Goal: Task Accomplishment & Management: Use online tool/utility

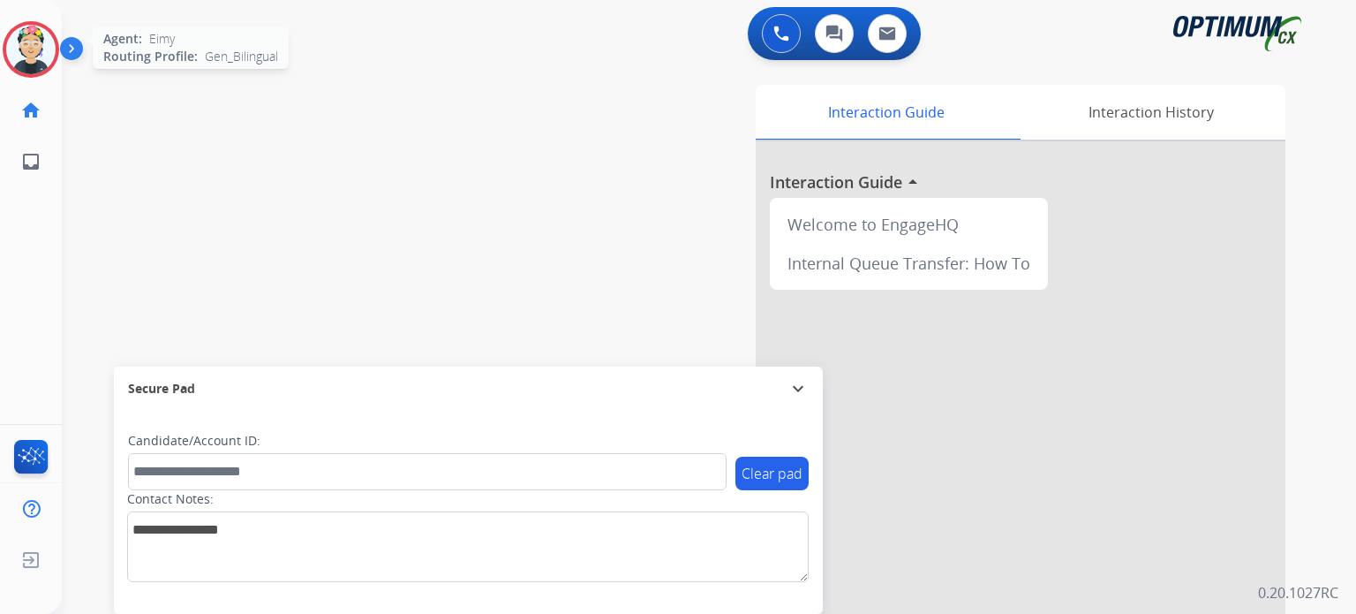
click at [25, 64] on img at bounding box center [30, 49] width 49 height 49
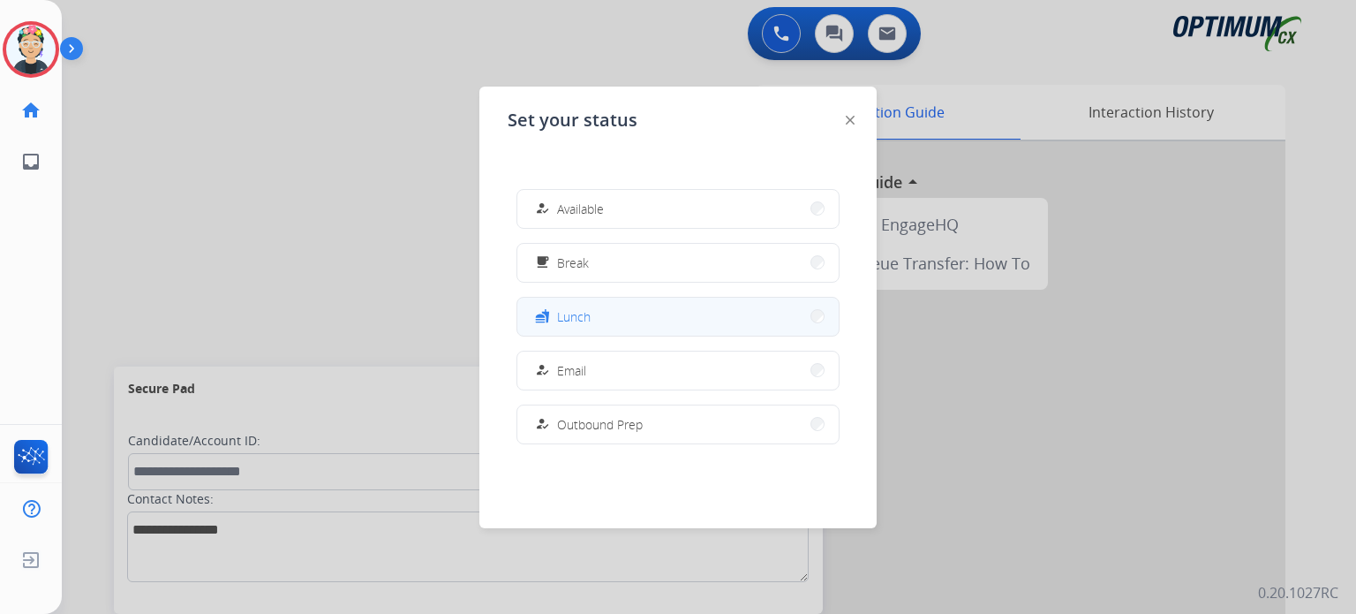
click at [643, 325] on button "fastfood Lunch" at bounding box center [677, 317] width 321 height 38
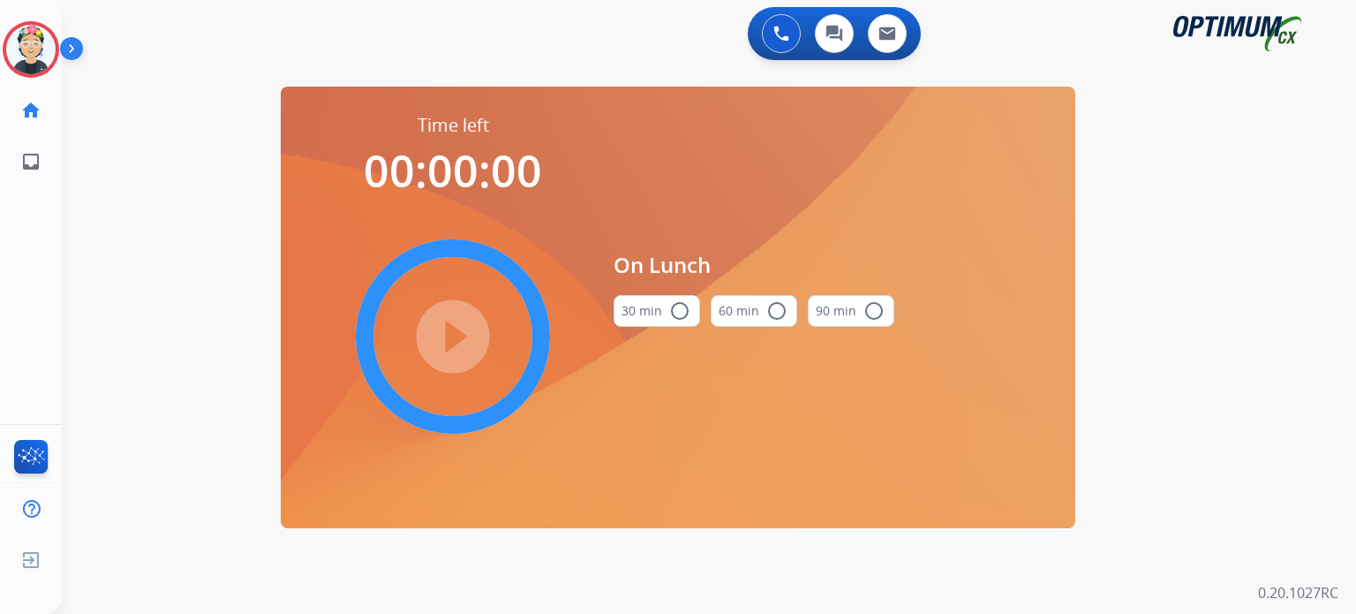
click at [663, 292] on div "30 min radio_button_unchecked" at bounding box center [657, 311] width 87 height 60
click at [675, 317] on mat-icon "radio_button_unchecked" at bounding box center [679, 310] width 21 height 21
click at [459, 344] on mat-icon "play_circle_filled" at bounding box center [452, 336] width 21 height 21
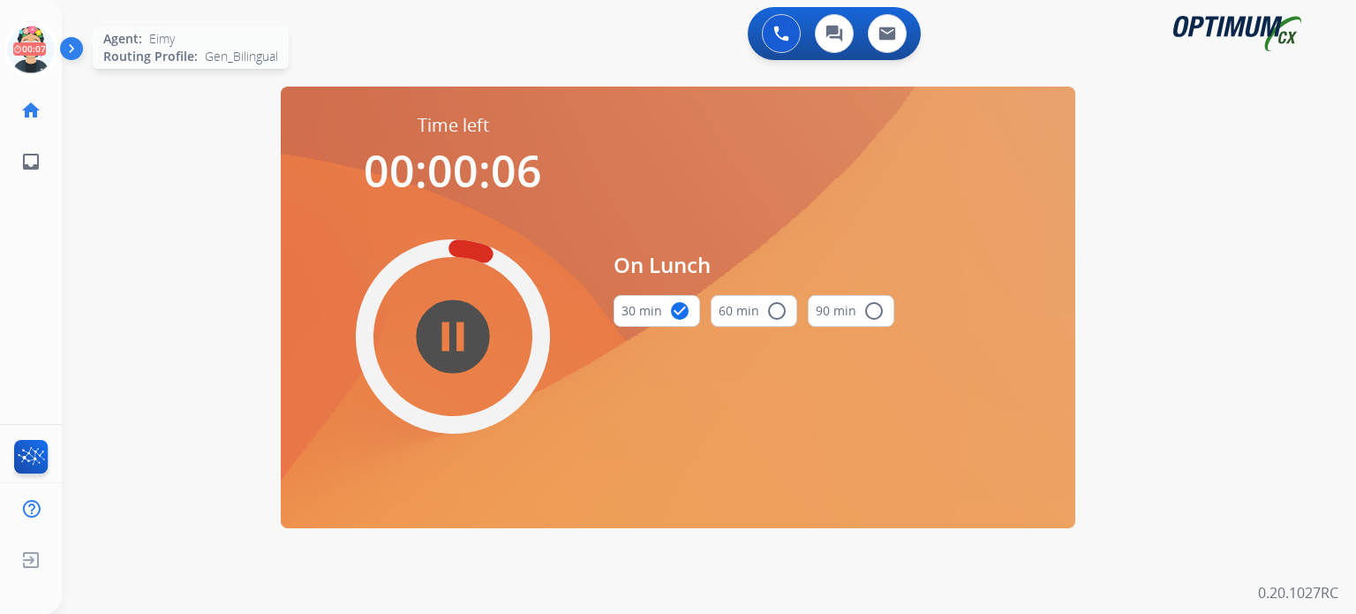
click at [48, 45] on icon at bounding box center [31, 49] width 57 height 57
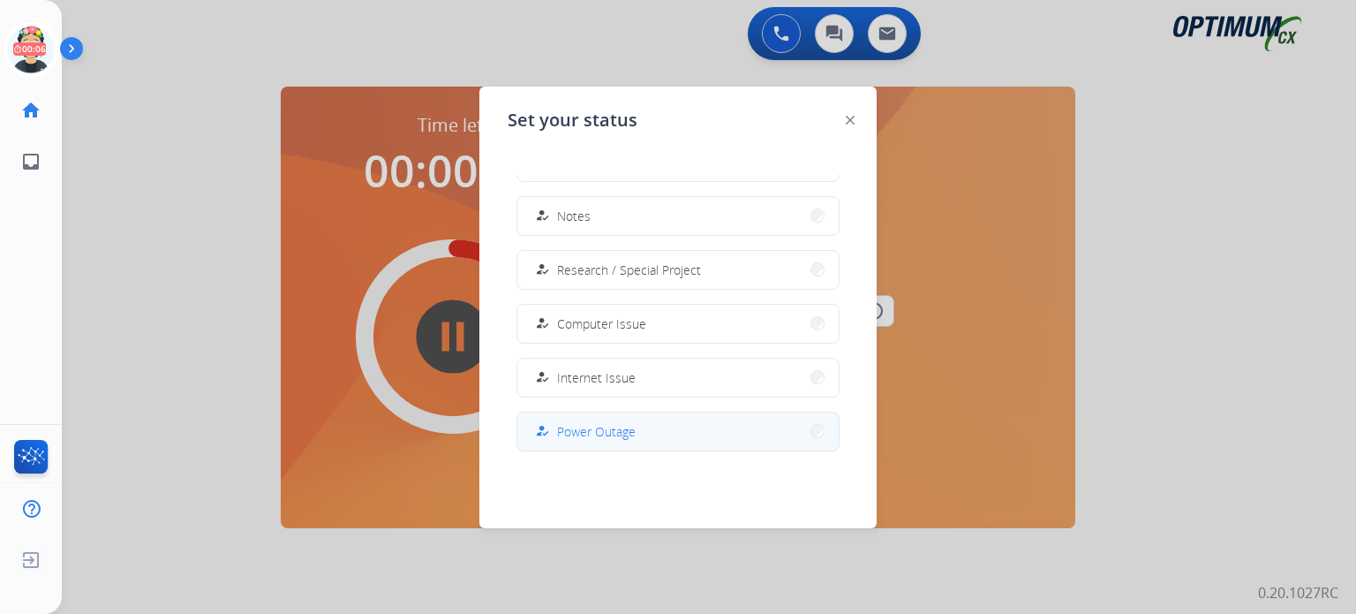
scroll to position [440, 0]
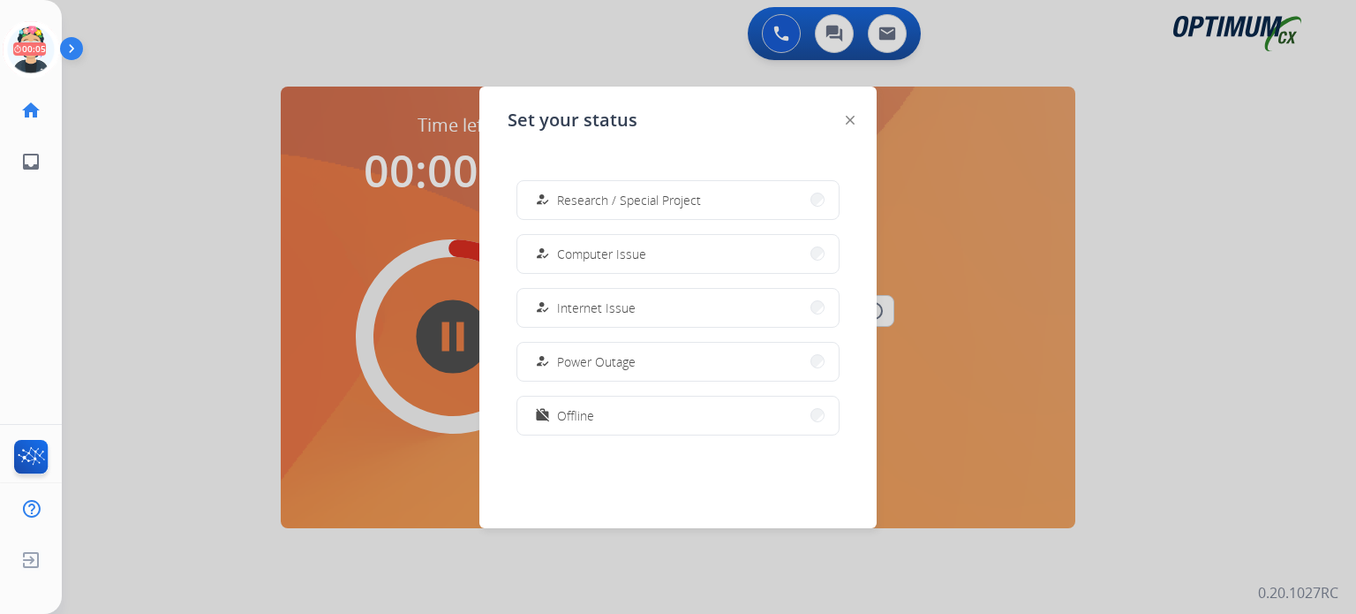
click at [684, 191] on span "Research / Special Project" at bounding box center [629, 200] width 144 height 19
